Goal: Register for event/course

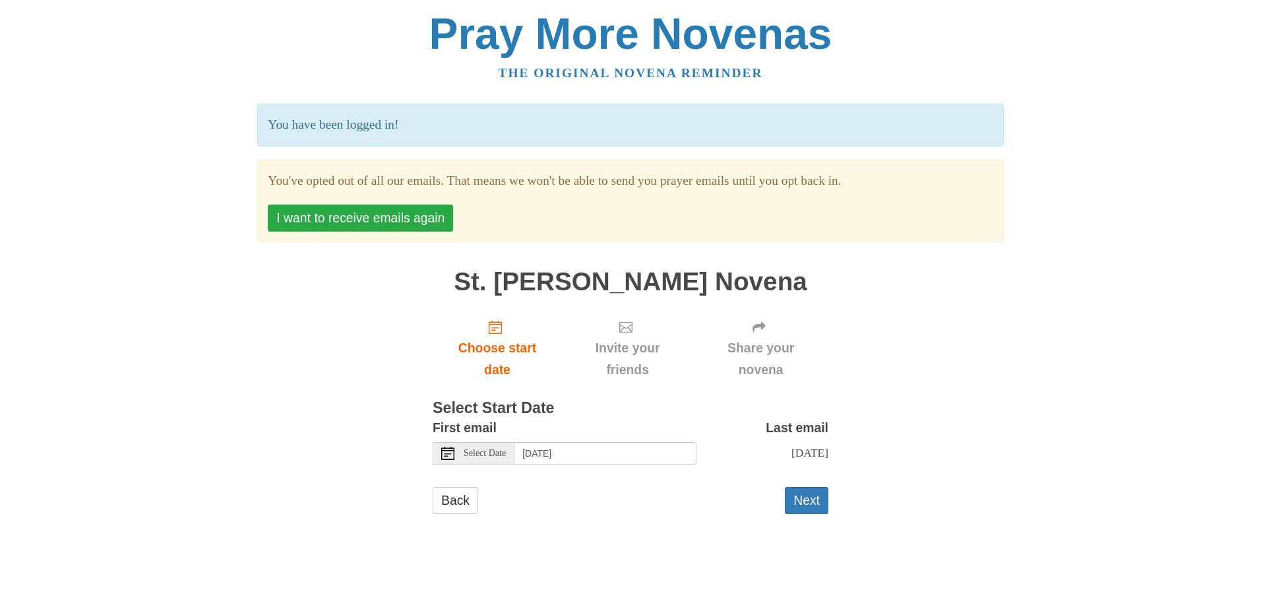
click at [414, 218] on button "I want to receive emails again" at bounding box center [360, 217] width 185 height 27
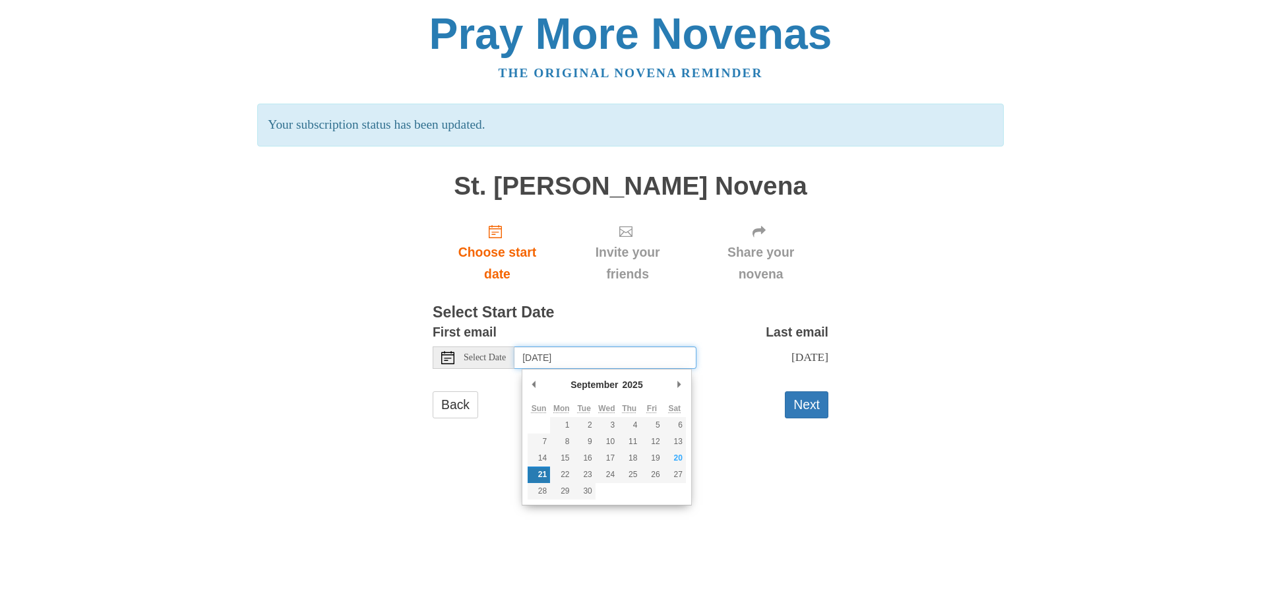
click at [640, 354] on input "[DATE]" at bounding box center [605, 357] width 182 height 22
type input "Saturday, September 20th"
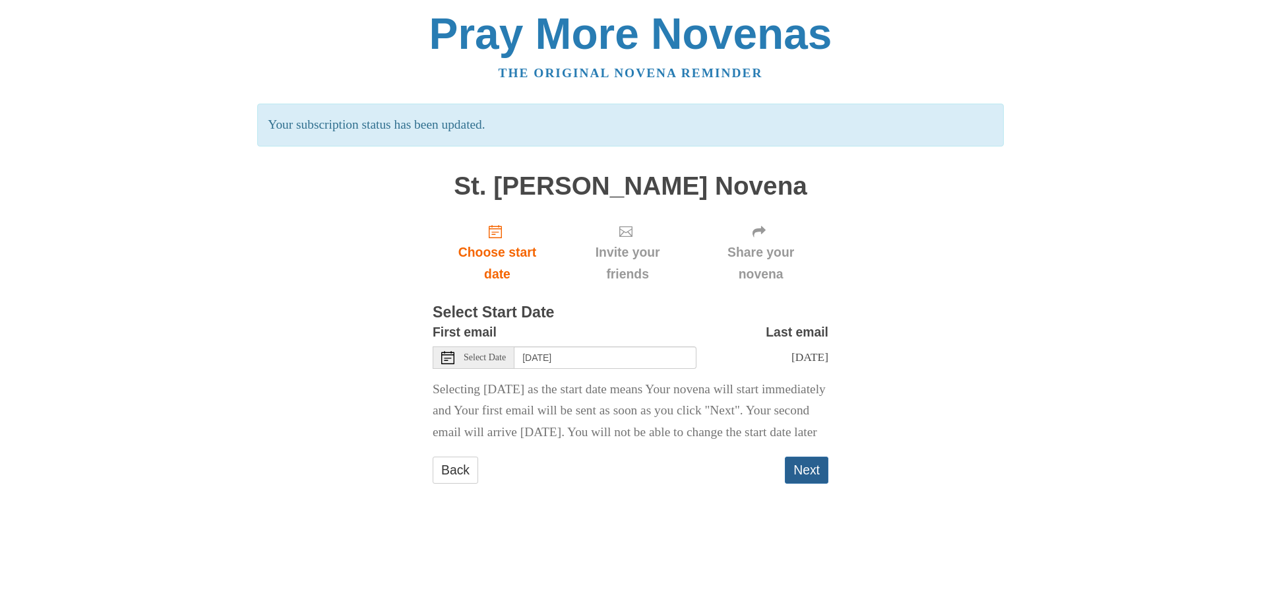
click at [809, 483] on button "Next" at bounding box center [807, 469] width 44 height 27
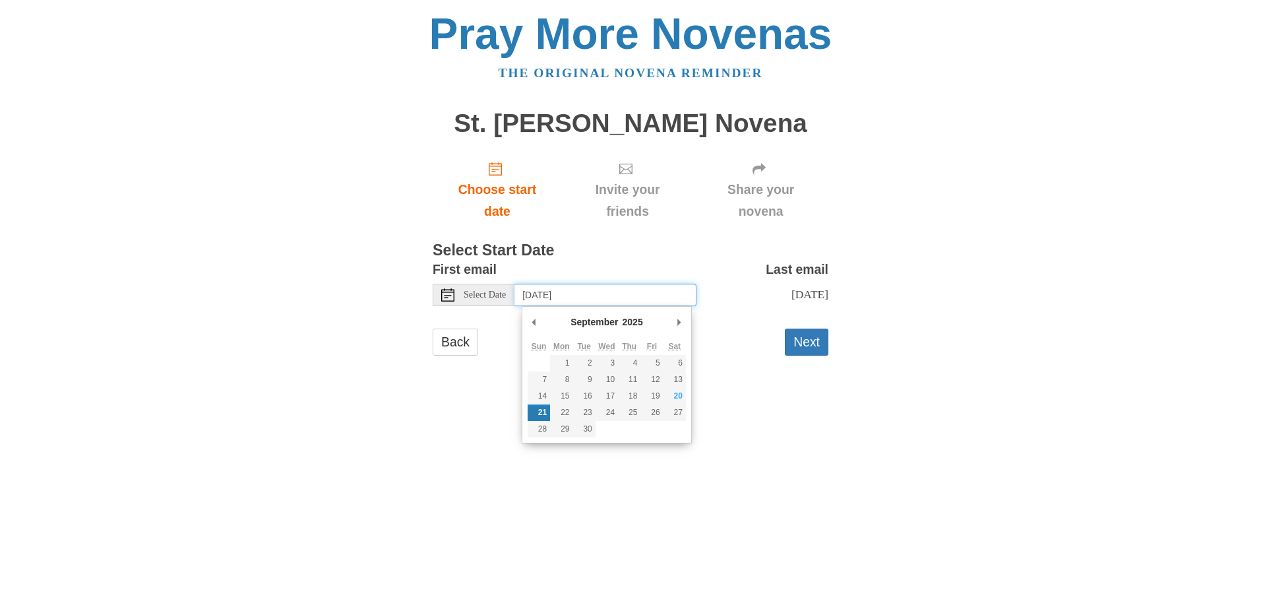
click at [634, 295] on input "[DATE]" at bounding box center [605, 295] width 182 height 22
type input "Saturday, September 20th"
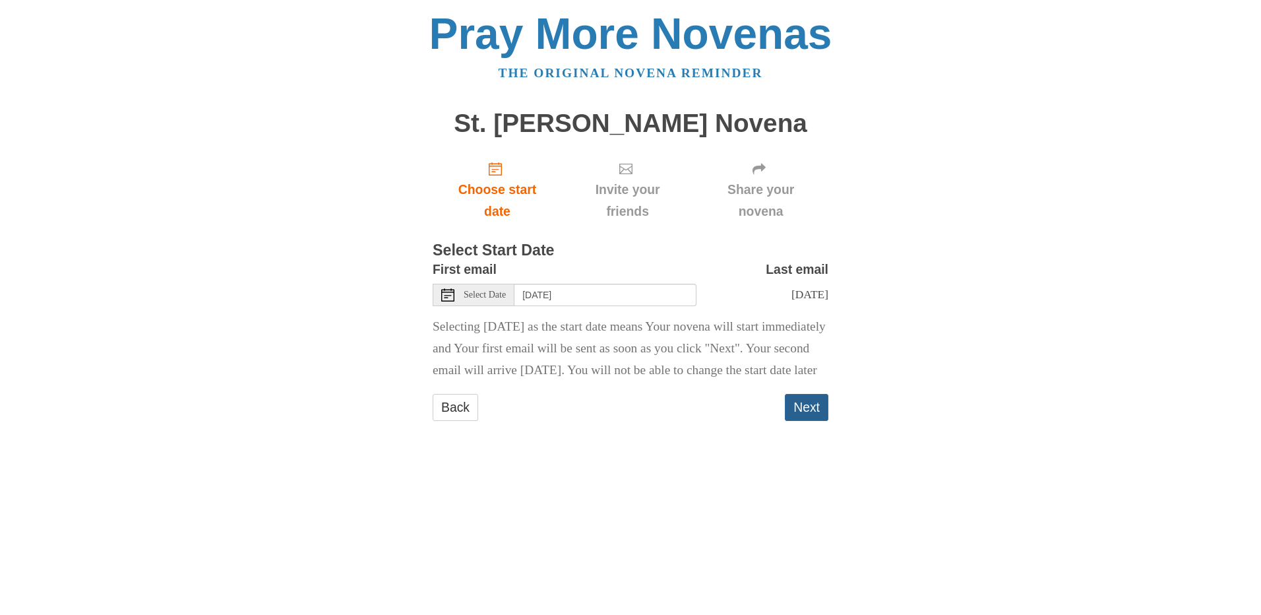
click at [803, 421] on button "Next" at bounding box center [807, 407] width 44 height 27
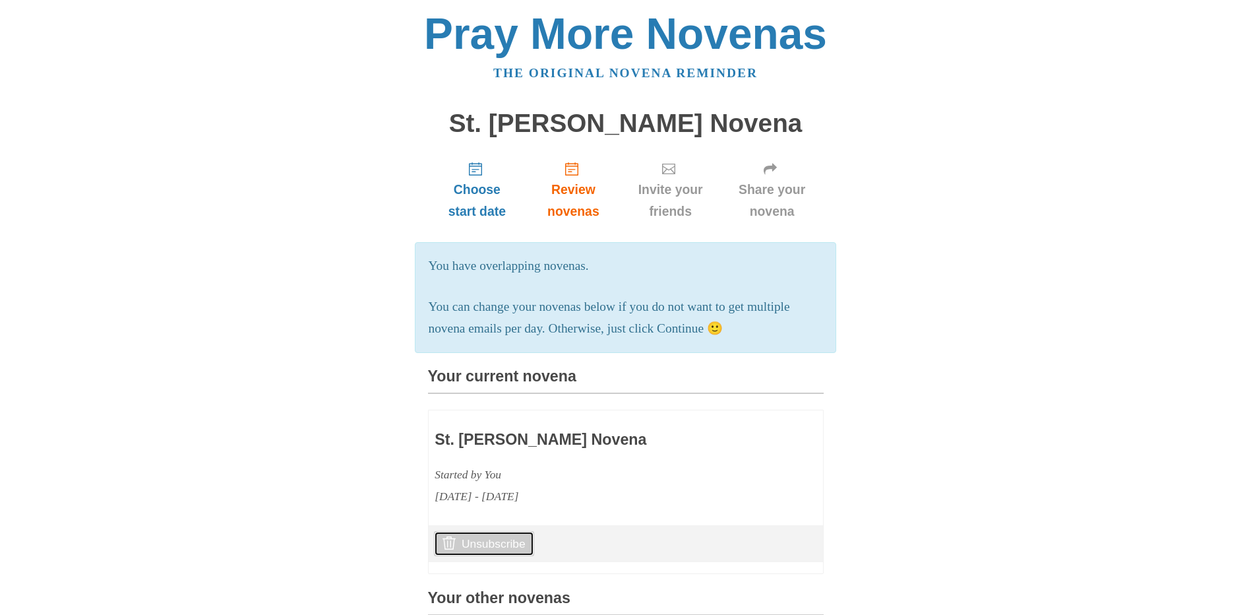
click at [495, 556] on link "Unsubscribe" at bounding box center [484, 543] width 100 height 25
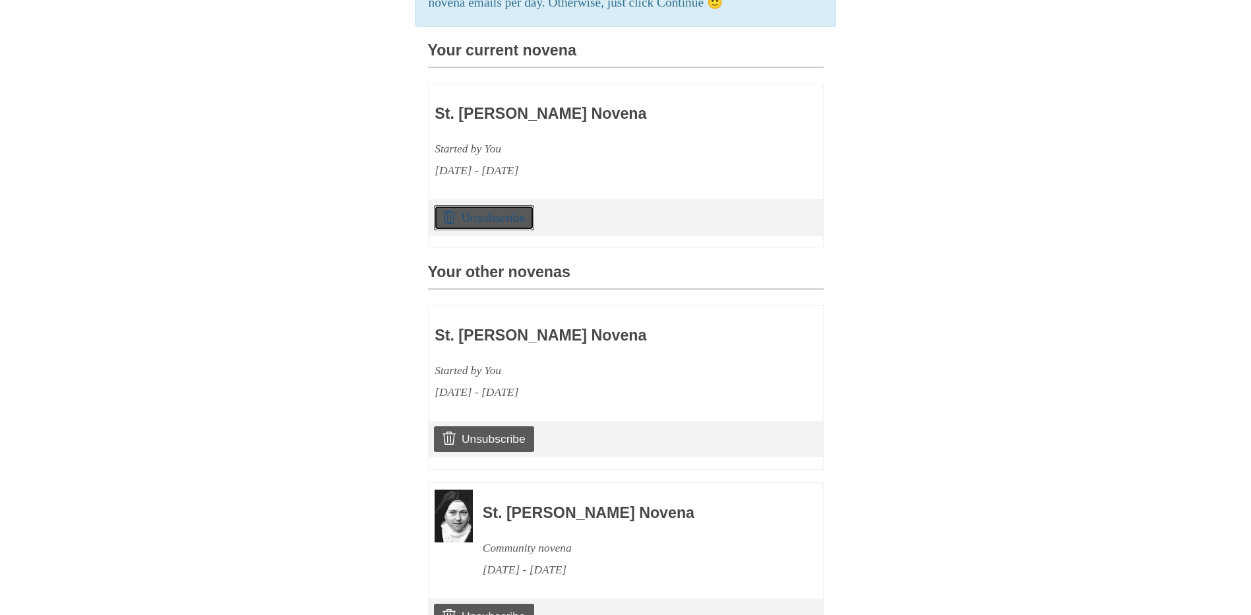
scroll to position [330, 0]
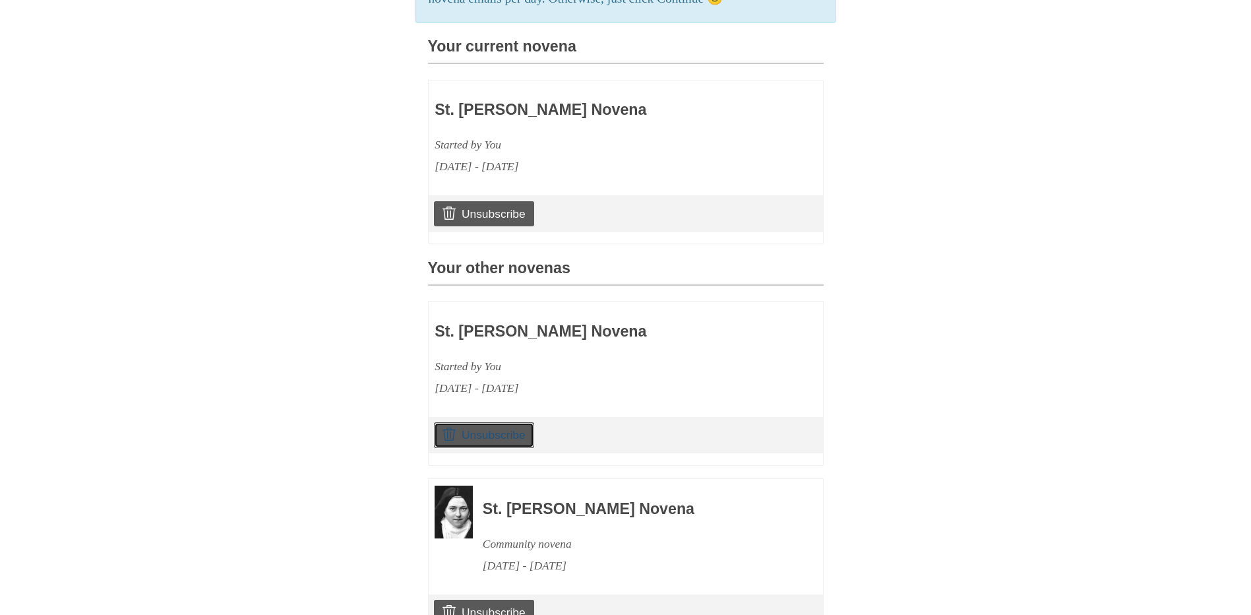
drag, startPoint x: 515, startPoint y: 452, endPoint x: 707, endPoint y: 52, distance: 443.9
click at [516, 447] on link "Unsubscribe" at bounding box center [484, 434] width 100 height 25
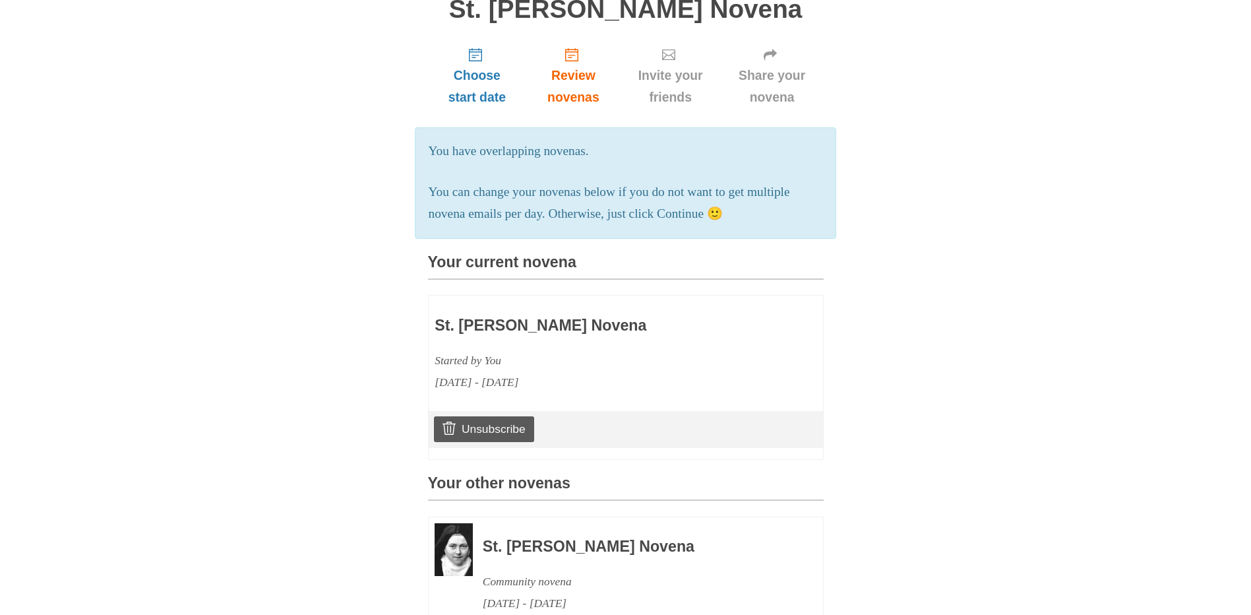
scroll to position [145, 0]
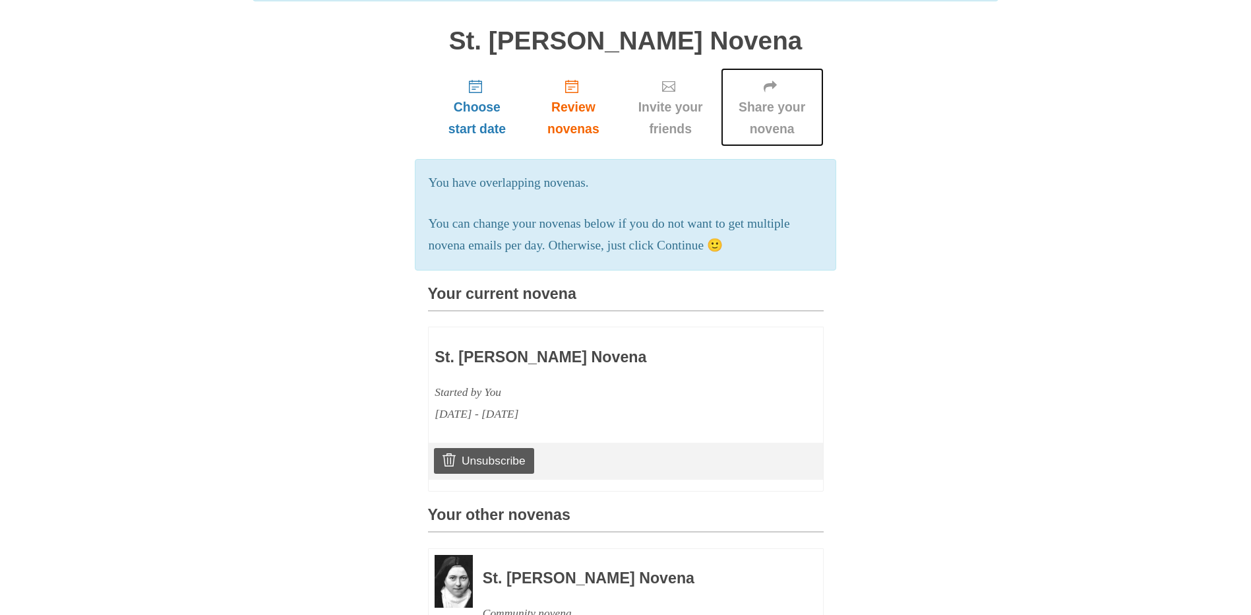
click at [770, 99] on span "Share your novena" at bounding box center [772, 118] width 76 height 44
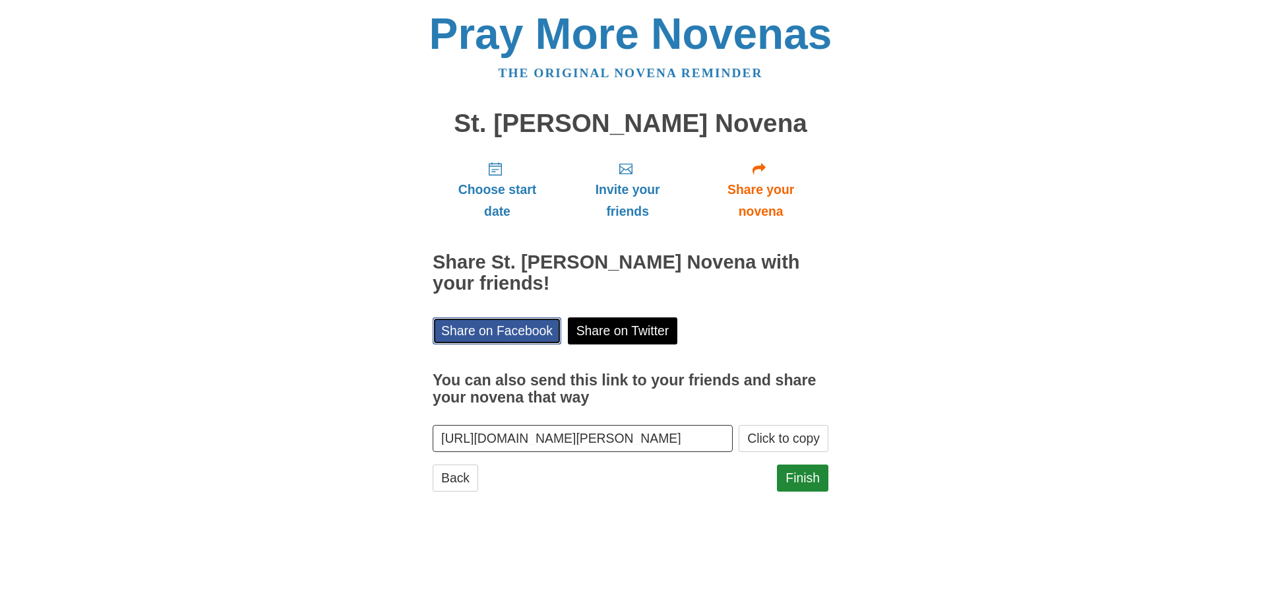
click at [534, 317] on link "Share on Facebook" at bounding box center [497, 330] width 129 height 27
click at [795, 425] on button "Click to copy" at bounding box center [784, 438] width 90 height 27
click at [807, 464] on link "Finish" at bounding box center [802, 477] width 51 height 27
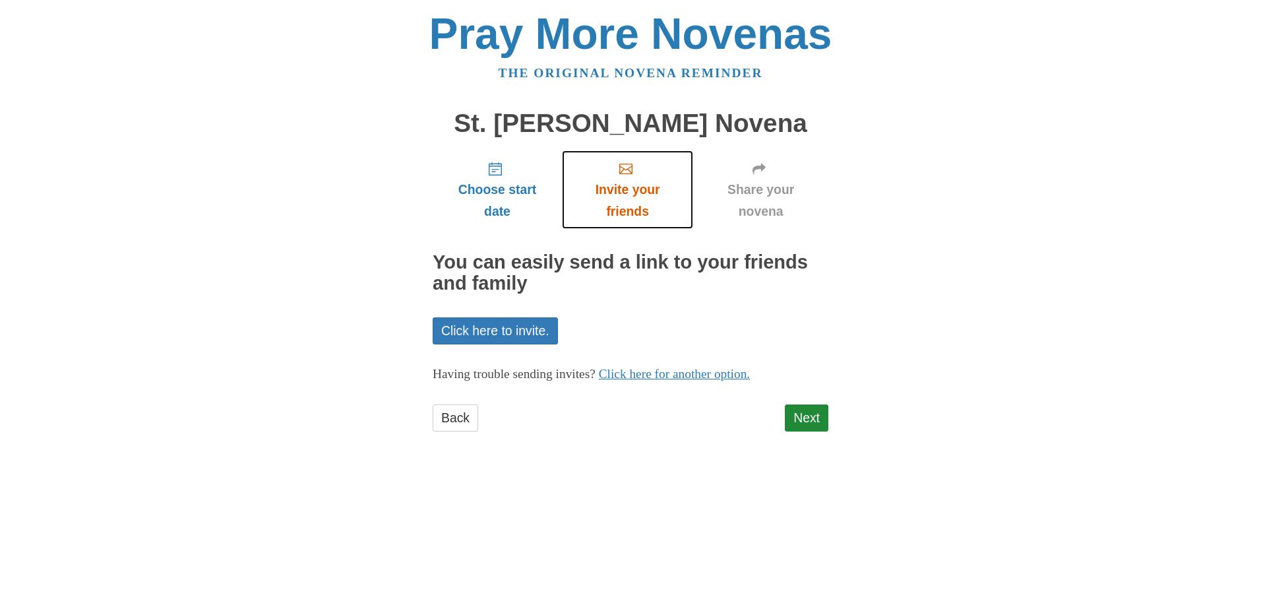
click at [644, 189] on span "Invite your friends" at bounding box center [627, 201] width 105 height 44
click at [625, 208] on span "Invite your friends" at bounding box center [627, 201] width 105 height 44
click at [475, 324] on link "Click here to invite." at bounding box center [495, 330] width 125 height 27
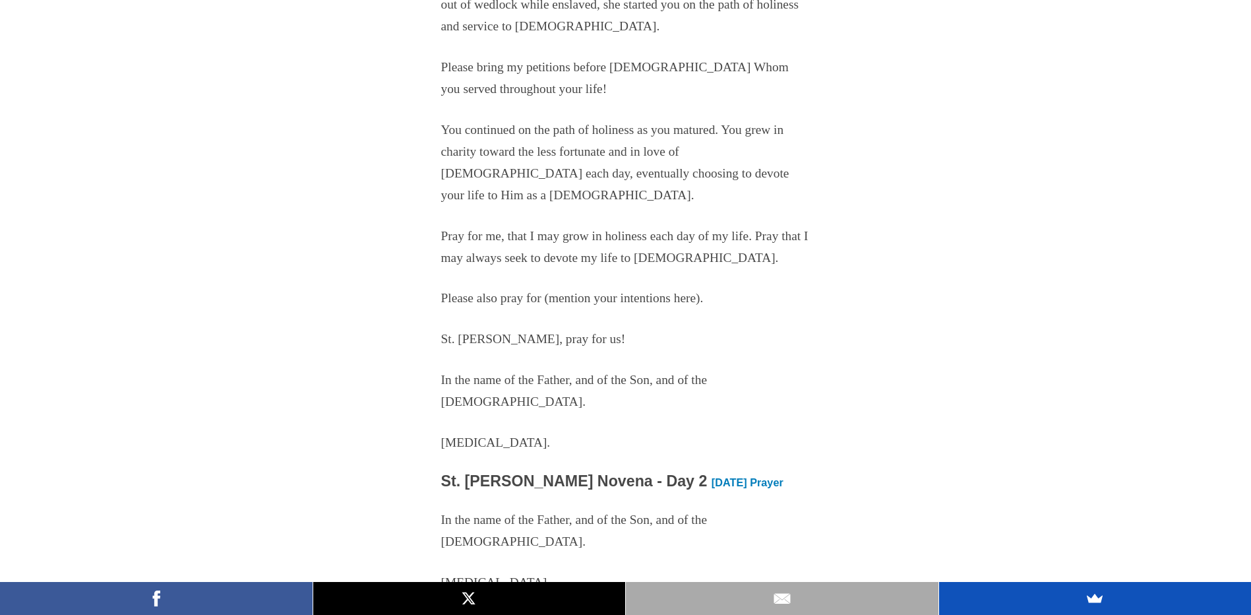
scroll to position [2704, 0]
